Goal: Find contact information: Find contact information

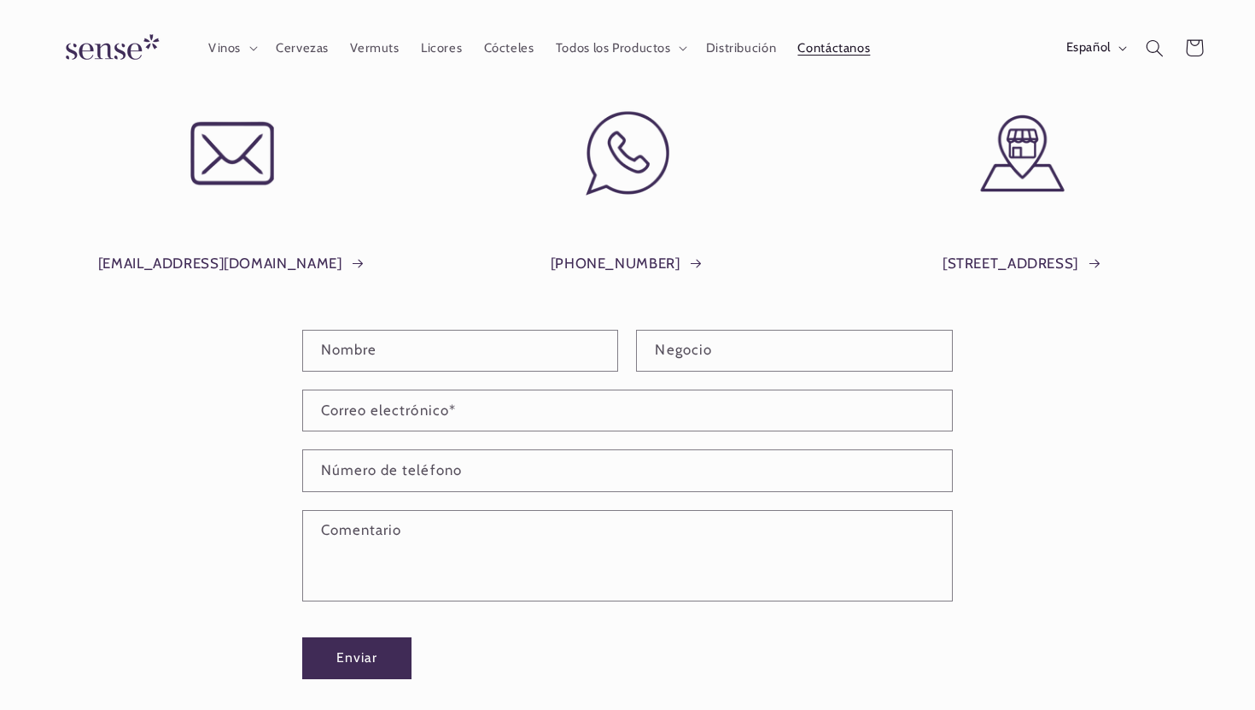
scroll to position [0, 1137]
drag, startPoint x: 142, startPoint y: 265, endPoint x: 279, endPoint y: 272, distance: 137.6
click at [279, 272] on div "info@shopsense.eu" at bounding box center [232, 257] width 375 height 84
copy link "info@shopsense.eu"
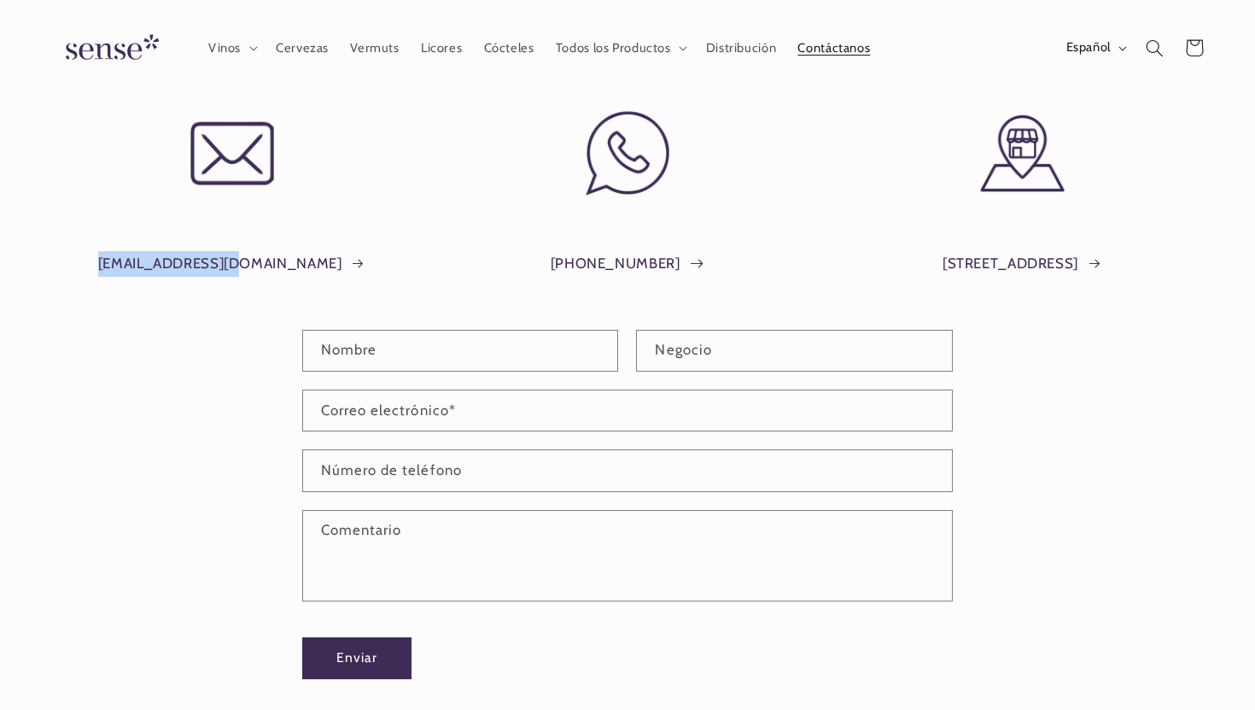
drag, startPoint x: 540, startPoint y: 258, endPoint x: 671, endPoint y: 266, distance: 131.7
click at [671, 266] on div "+34 691 29 95 88" at bounding box center [627, 257] width 375 height 84
copy link "+34 691 29 95 88"
click at [133, 48] on img at bounding box center [109, 48] width 128 height 49
